Goal: Information Seeking & Learning: Learn about a topic

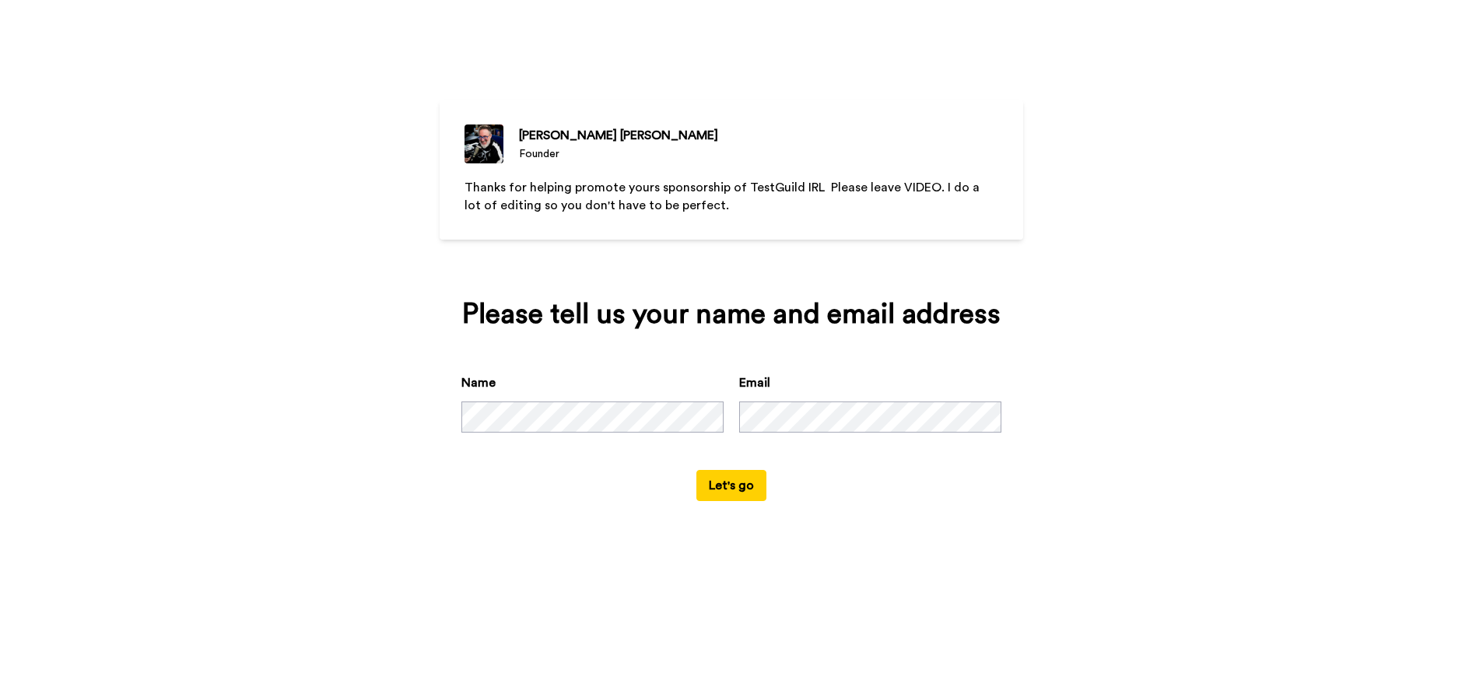
click at [731, 484] on button "Let's go" at bounding box center [731, 485] width 70 height 31
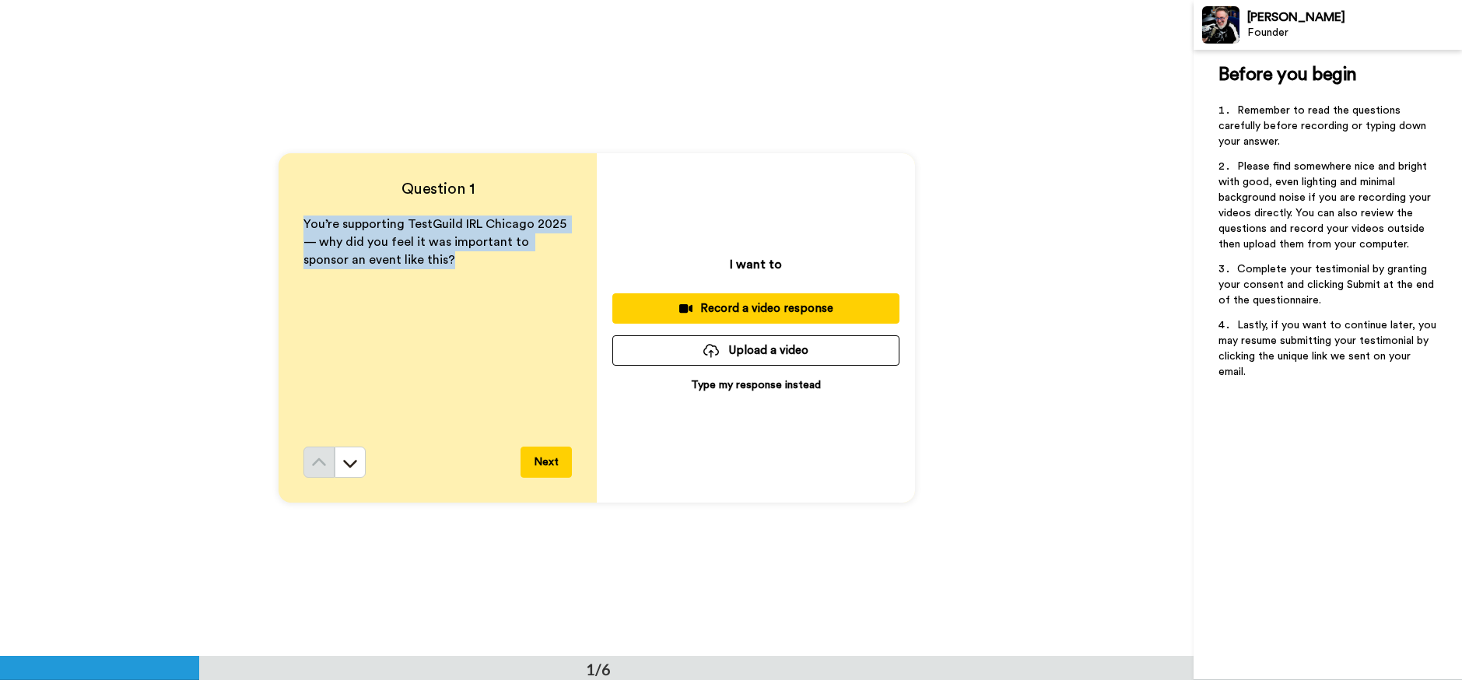
drag, startPoint x: 303, startPoint y: 222, endPoint x: 454, endPoint y: 277, distance: 160.0
click at [454, 277] on div "You’re supporting TestGuild IRL Chicago 2025 — why did you feel it was importan…" at bounding box center [437, 330] width 268 height 231
copy span "You’re supporting TestGuild IRL Chicago 2025 — why did you feel it was importan…"
click at [339, 224] on span "You’re supporting TestGuild IRL Chicago 2025 — why did you feel it was importan…" at bounding box center [435, 242] width 265 height 48
drag, startPoint x: 407, startPoint y: 222, endPoint x: 561, endPoint y: 226, distance: 154.1
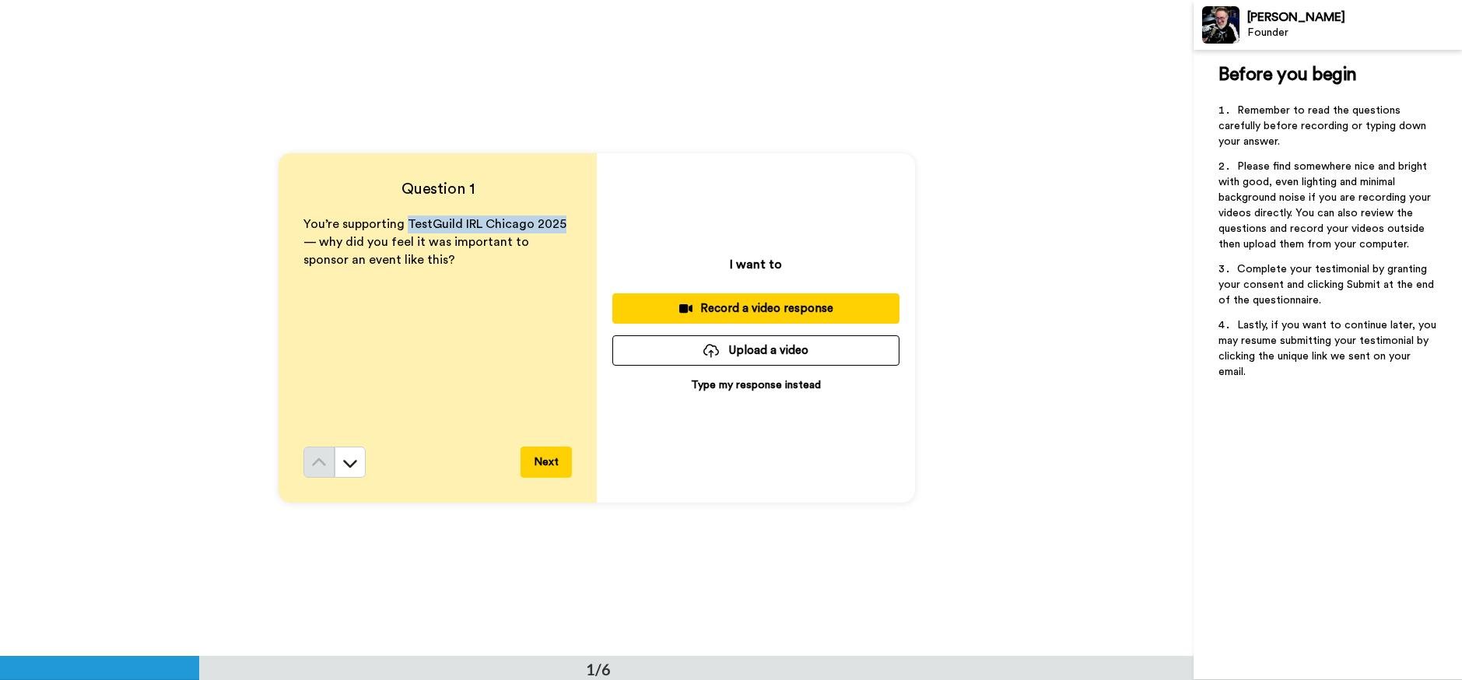
click at [561, 226] on span "You’re supporting TestGuild IRL Chicago 2025 — why did you feel it was importan…" at bounding box center [435, 242] width 265 height 48
copy span "TestGuild IRL [GEOGRAPHIC_DATA] 2025"
click at [551, 458] on button "Next" at bounding box center [545, 462] width 51 height 31
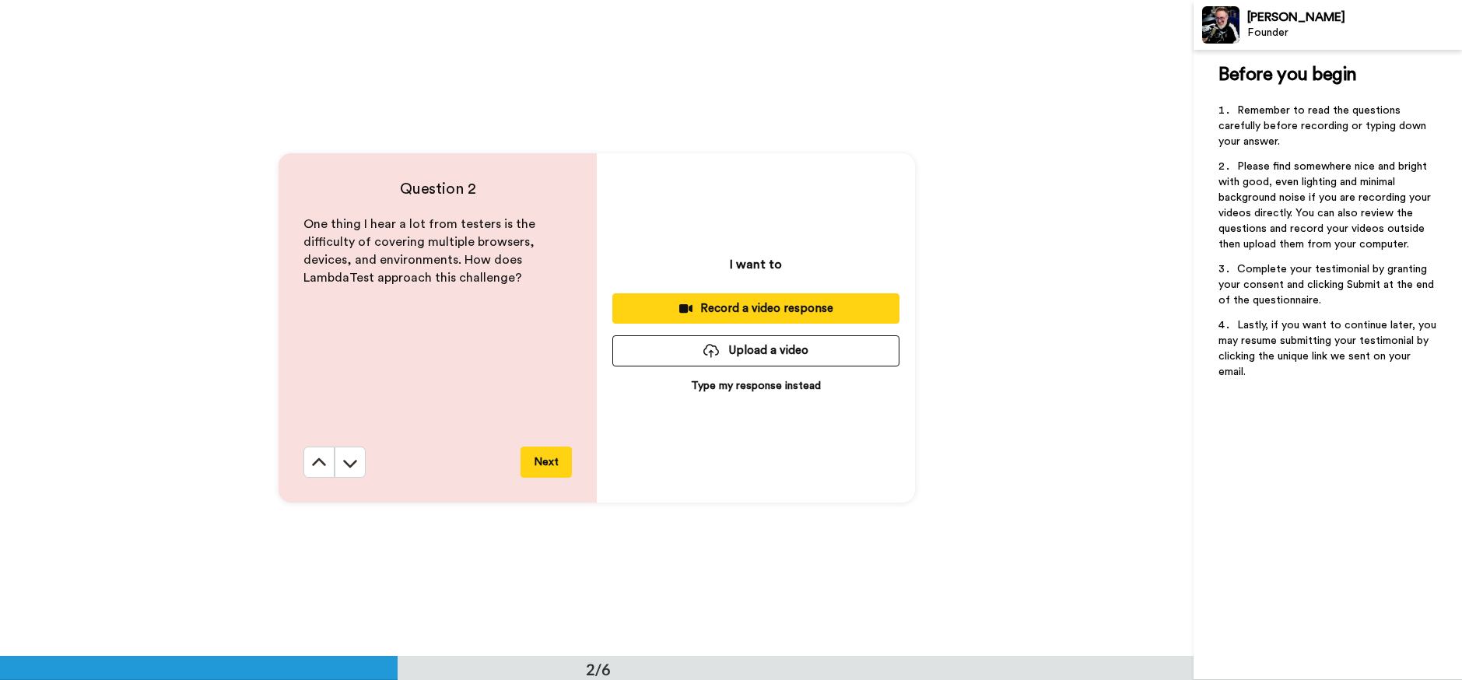
scroll to position [657, 0]
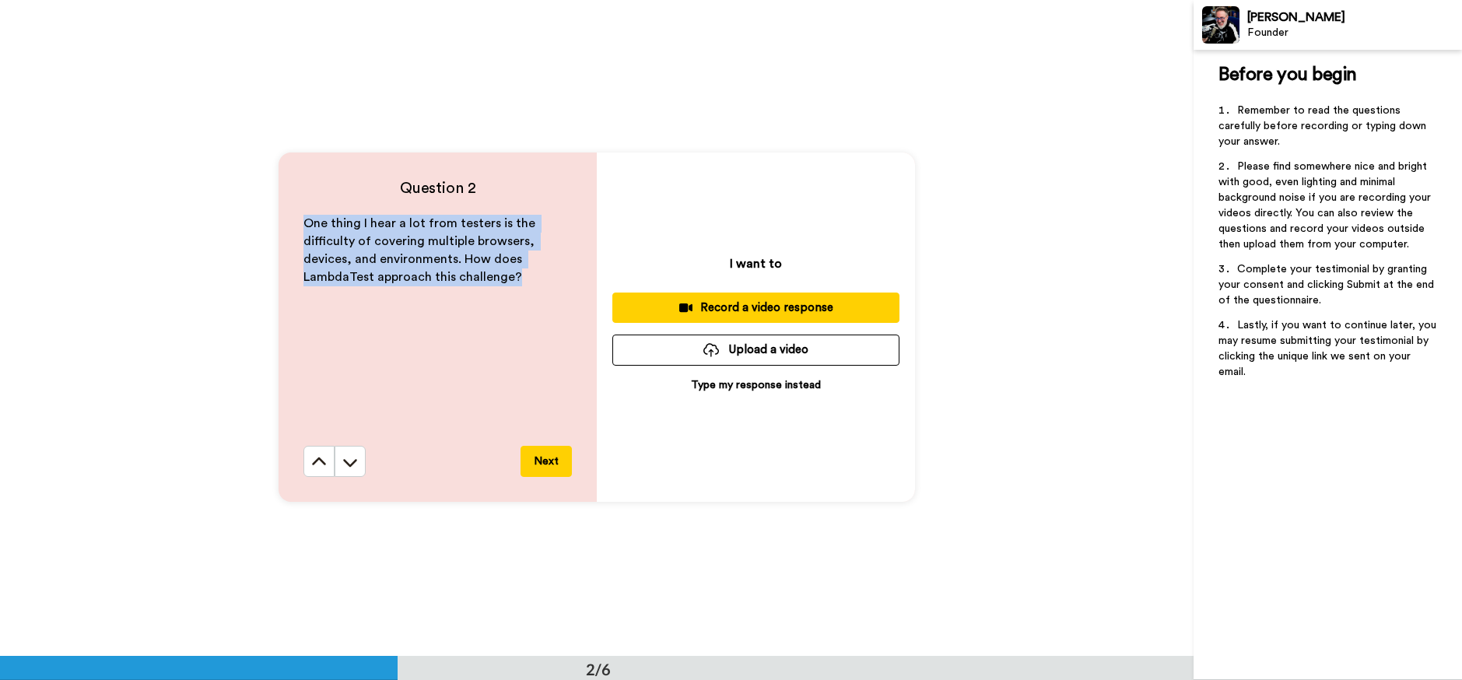
drag, startPoint x: 307, startPoint y: 223, endPoint x: 507, endPoint y: 291, distance: 211.8
click at [507, 291] on div "One thing I hear a lot from testers is the difficulty of covering multiple brow…" at bounding box center [437, 330] width 268 height 231
copy span "One thing I hear a lot from testers is the difficulty of covering multiple brow…"
click at [541, 464] on button "Next" at bounding box center [545, 461] width 51 height 31
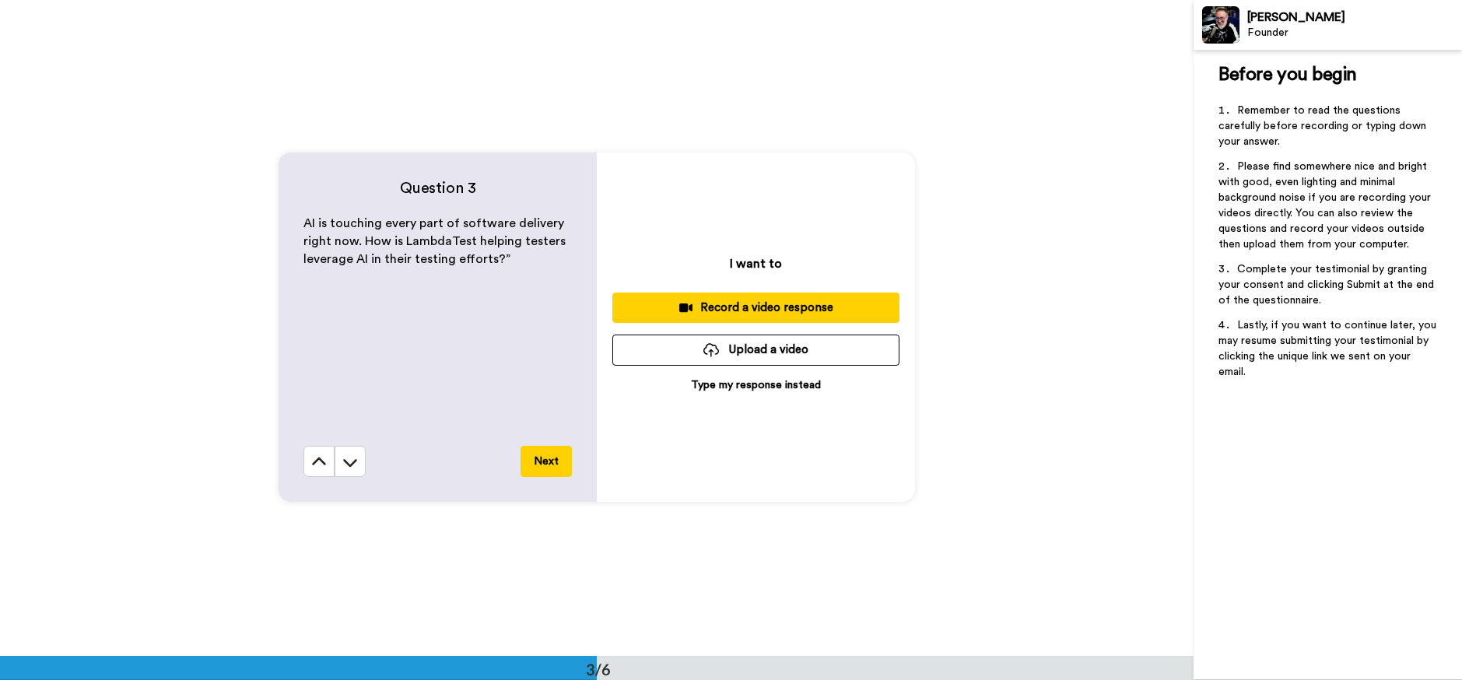
scroll to position [1312, 0]
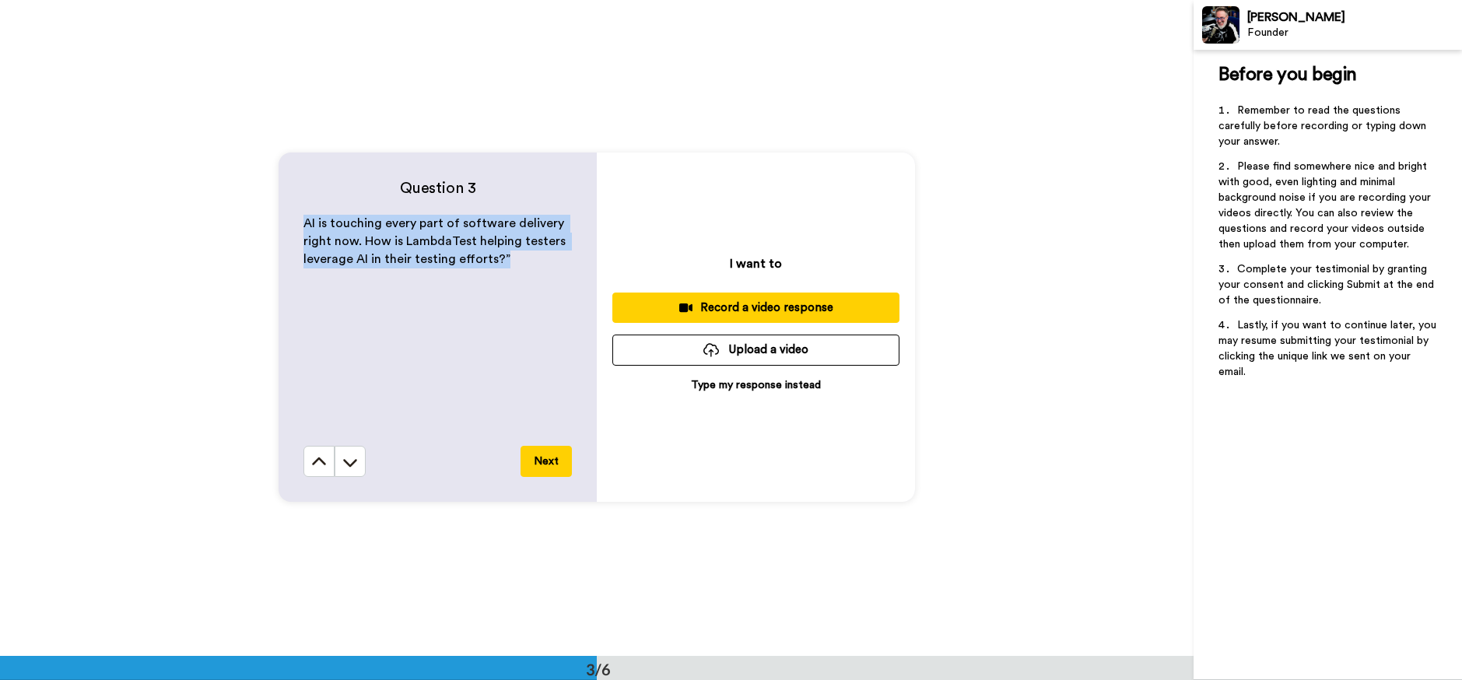
drag, startPoint x: 307, startPoint y: 222, endPoint x: 534, endPoint y: 289, distance: 235.8
click at [534, 289] on div "AI is touching every part of software delivery right now. How is LambdaTest hel…" at bounding box center [437, 330] width 268 height 231
copy span "AI is touching every part of software delivery right now. How is LambdaTest hel…"
click at [542, 468] on button "Next" at bounding box center [545, 461] width 51 height 31
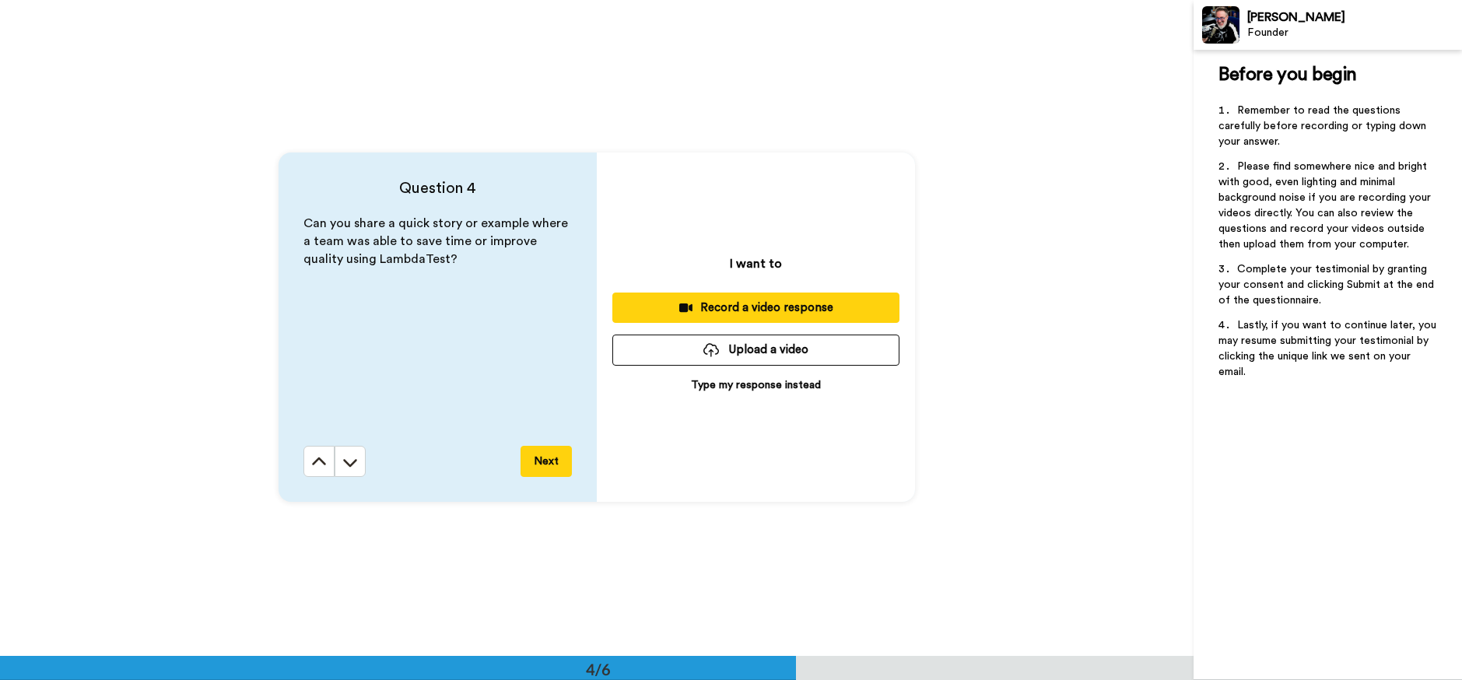
scroll to position [1968, 0]
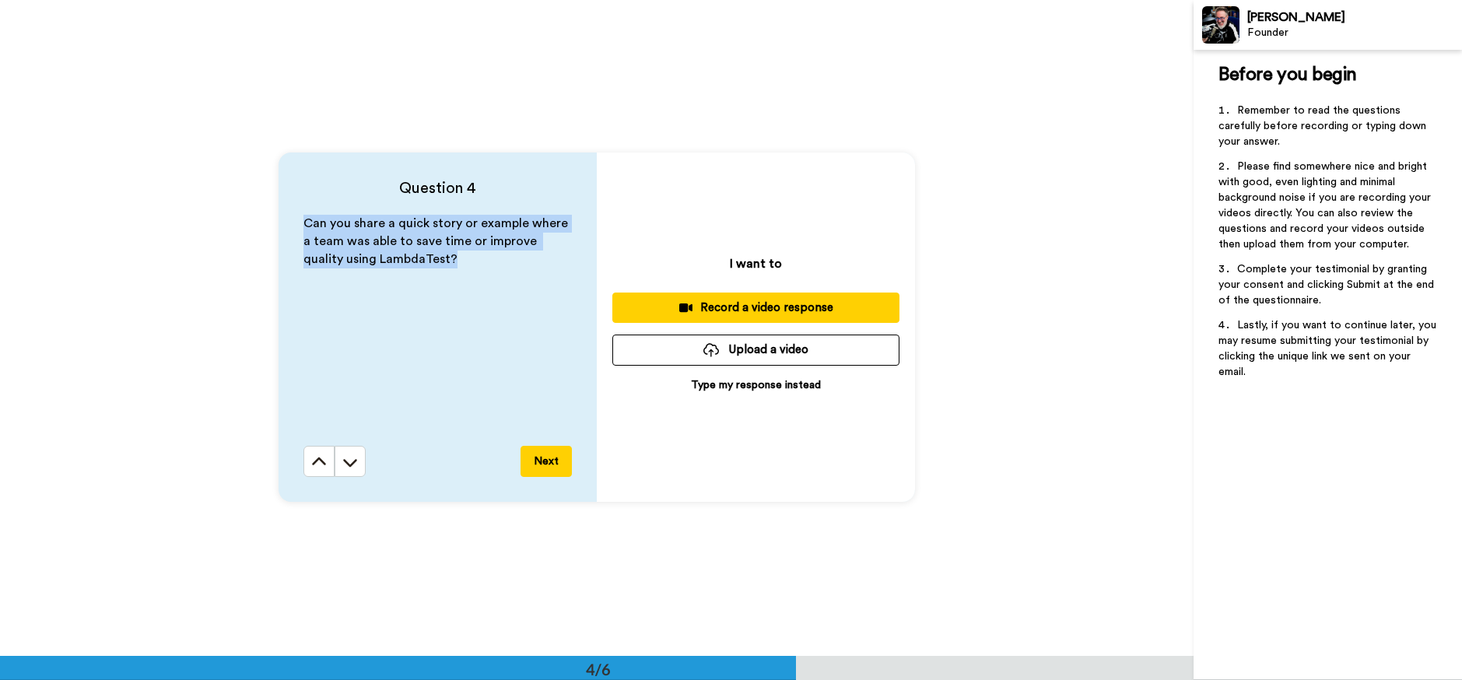
drag, startPoint x: 303, startPoint y: 221, endPoint x: 445, endPoint y: 269, distance: 149.6
click at [445, 269] on div "Can you share a quick story or example where a team was able to save time or im…" at bounding box center [437, 330] width 268 height 231
copy span "Can you share a quick story or example where a team was able to save time or im…"
click at [559, 464] on button "Next" at bounding box center [545, 461] width 51 height 31
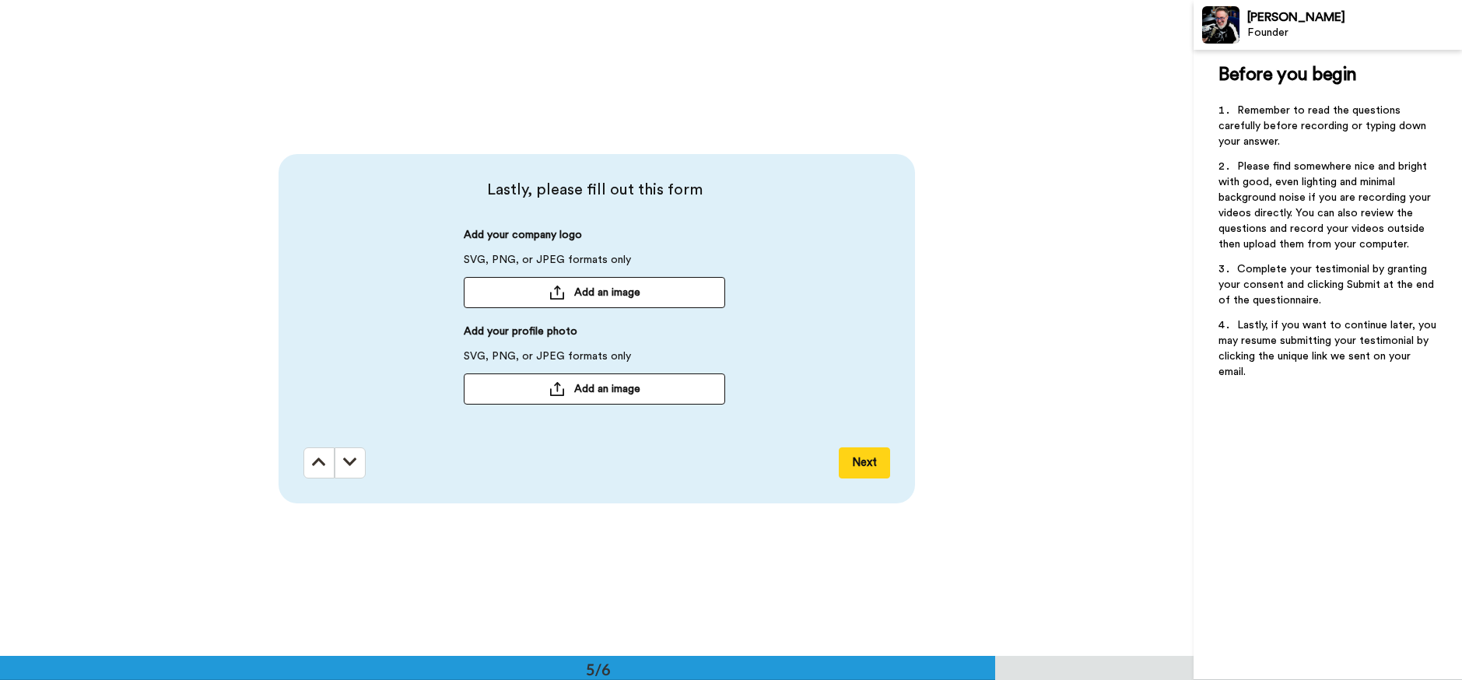
scroll to position [2624, 0]
click at [309, 465] on button at bounding box center [318, 462] width 31 height 31
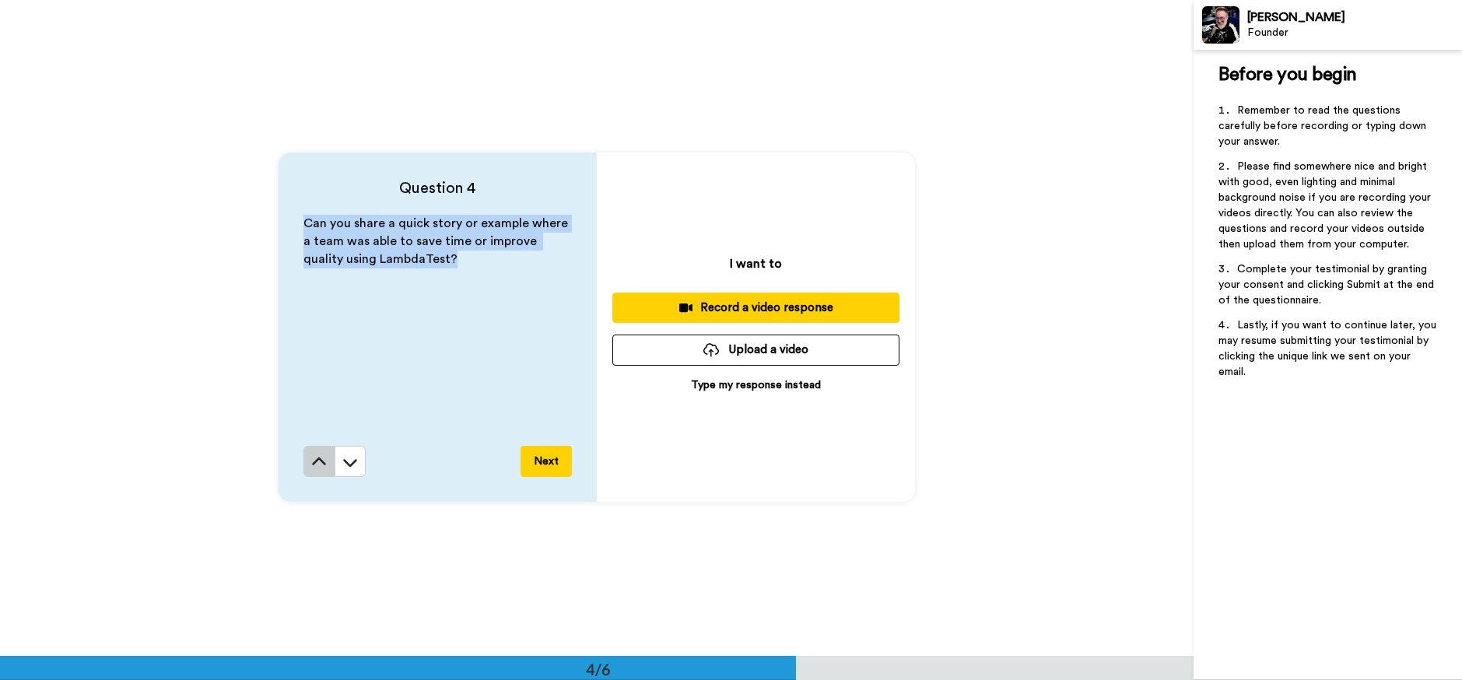
click at [331, 468] on button at bounding box center [318, 461] width 31 height 31
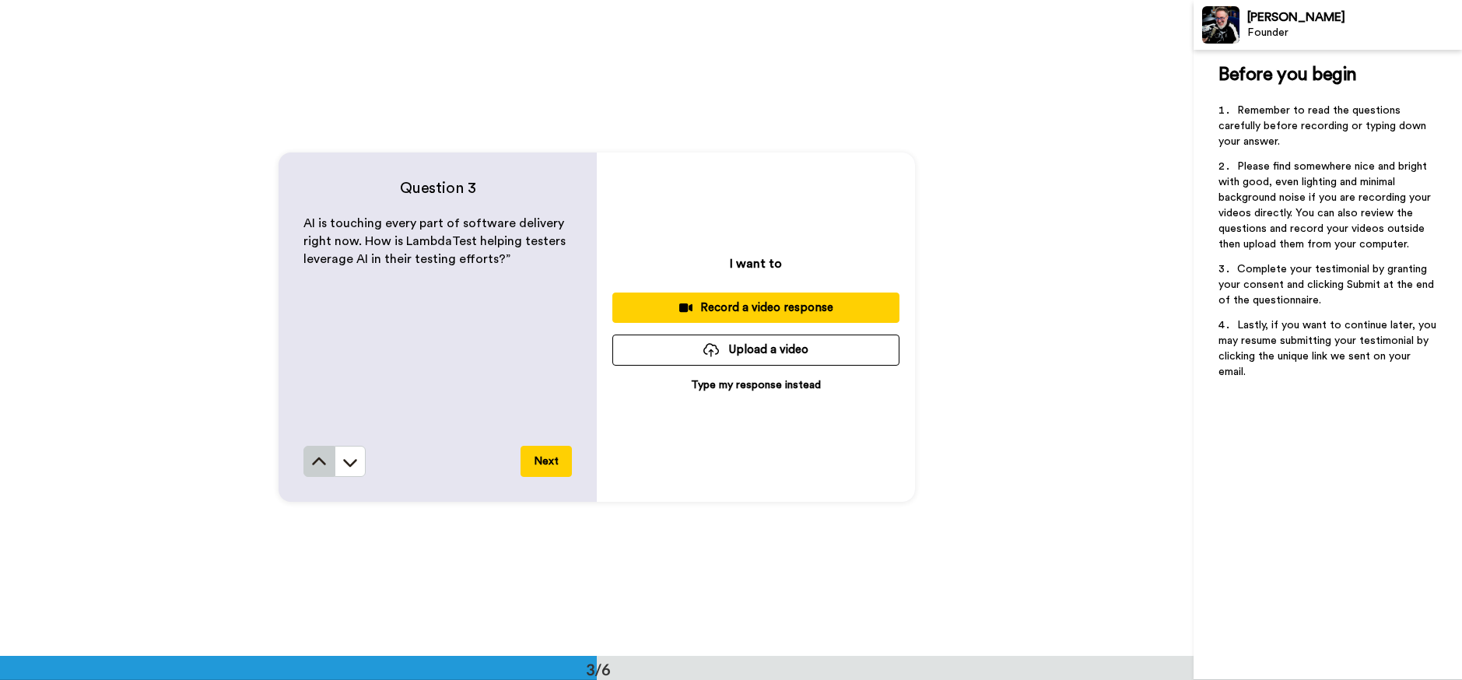
click at [321, 461] on icon at bounding box center [319, 461] width 14 height 8
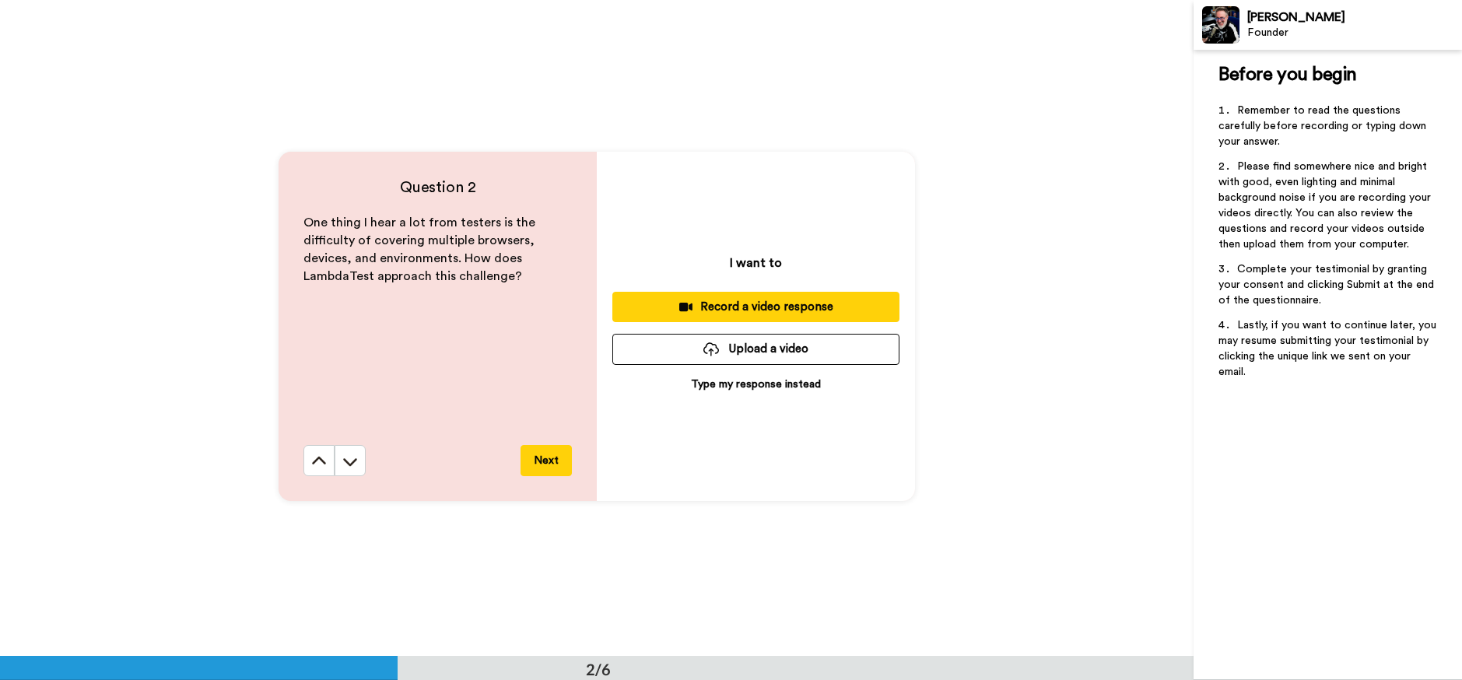
scroll to position [657, 0]
click at [321, 461] on icon at bounding box center [319, 461] width 14 height 8
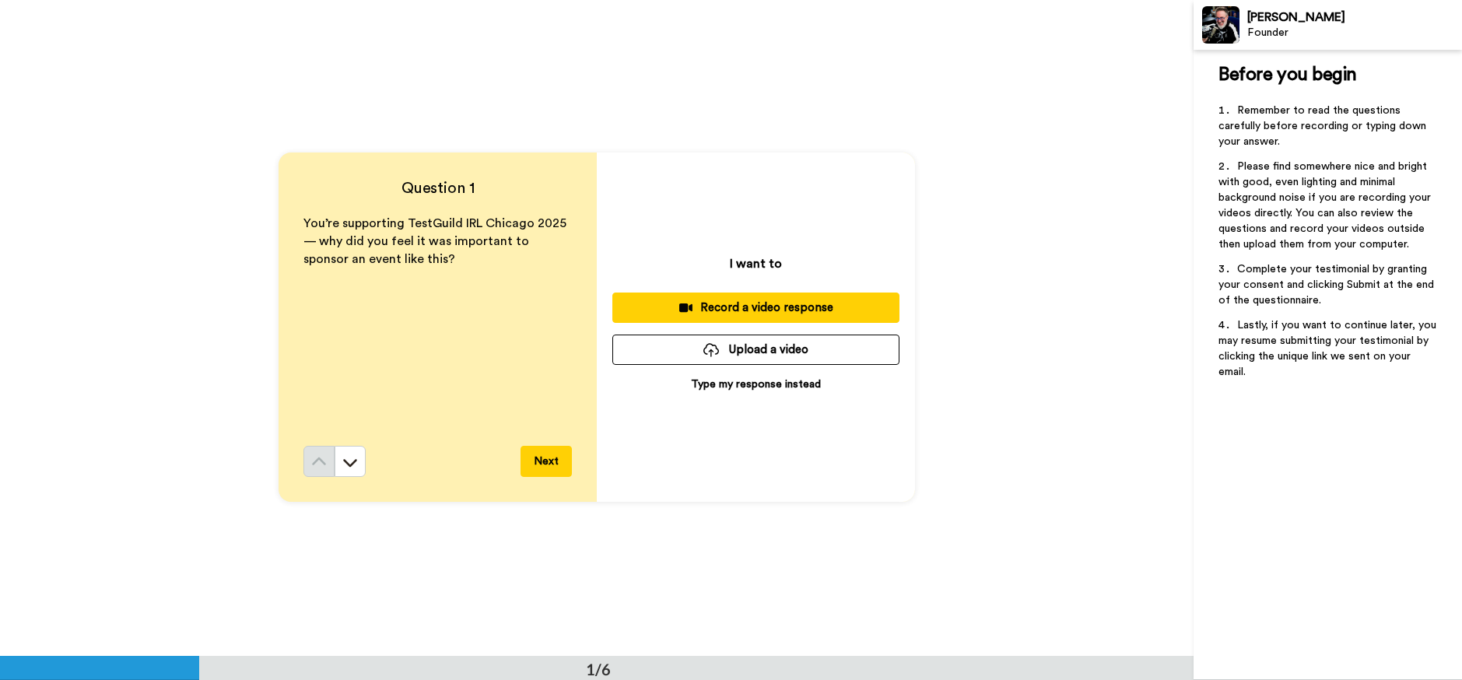
scroll to position [0, 0]
